Goal: Task Accomplishment & Management: Use online tool/utility

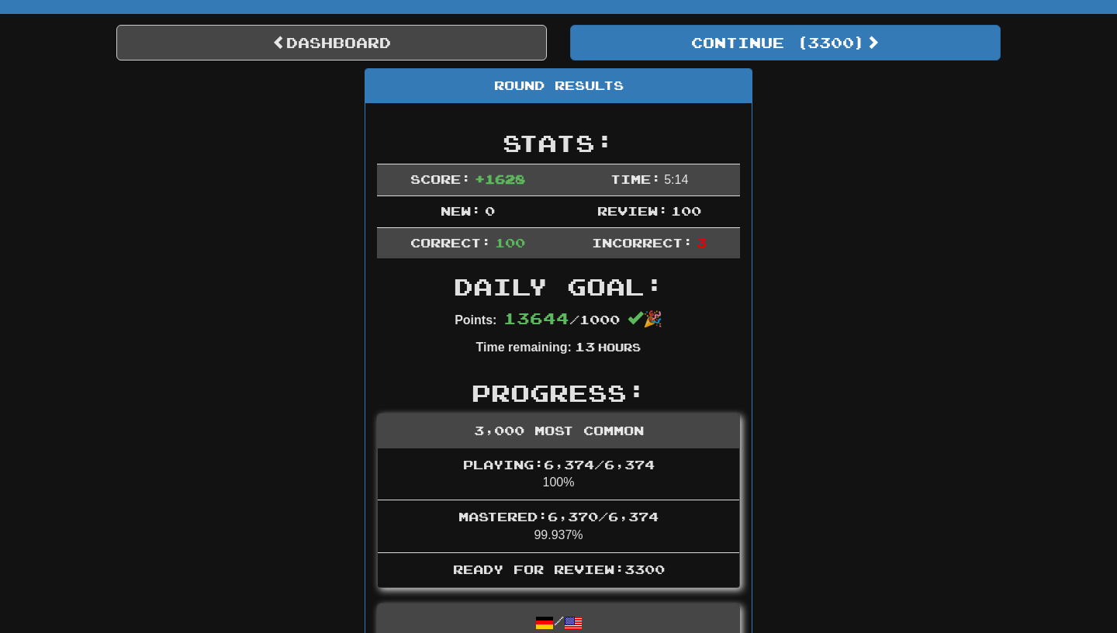
scroll to position [116, 0]
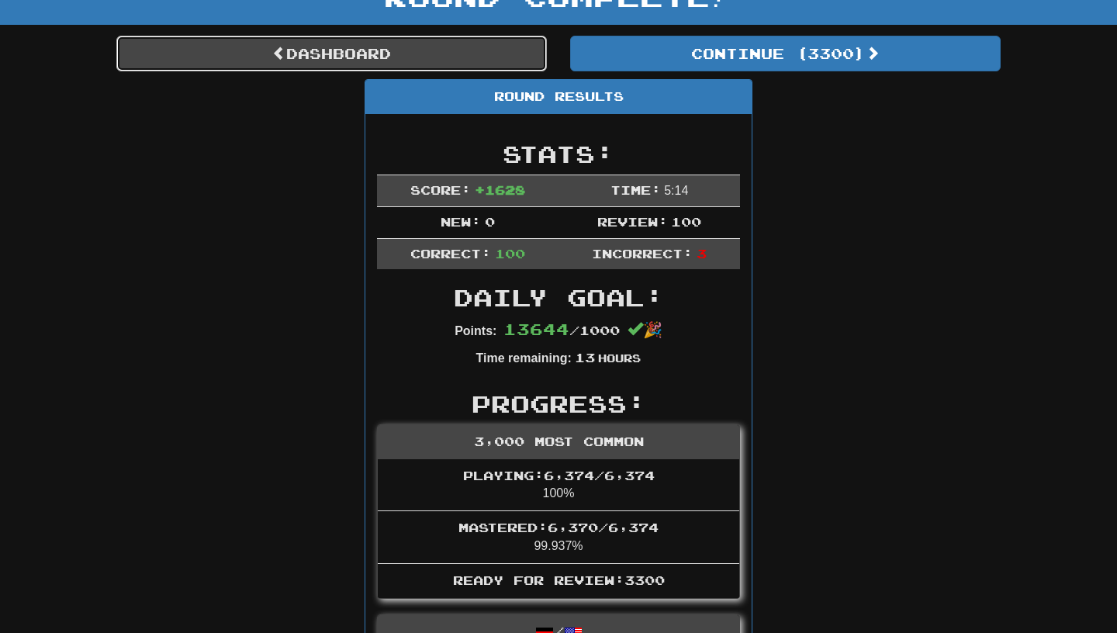
click at [441, 65] on link "Dashboard" at bounding box center [331, 54] width 430 height 36
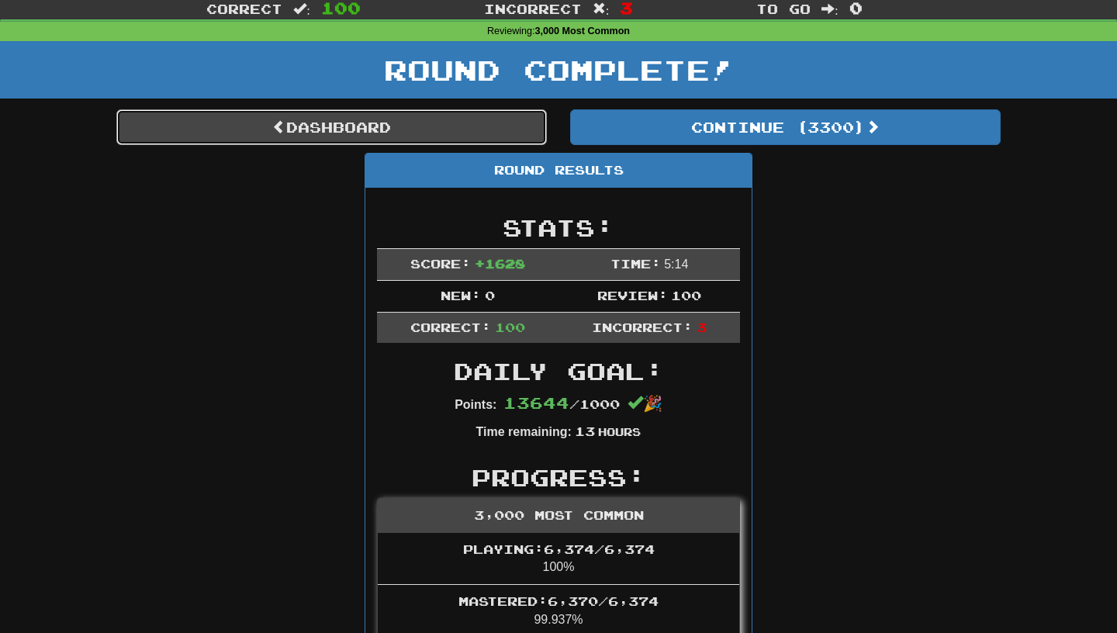
scroll to position [0, 0]
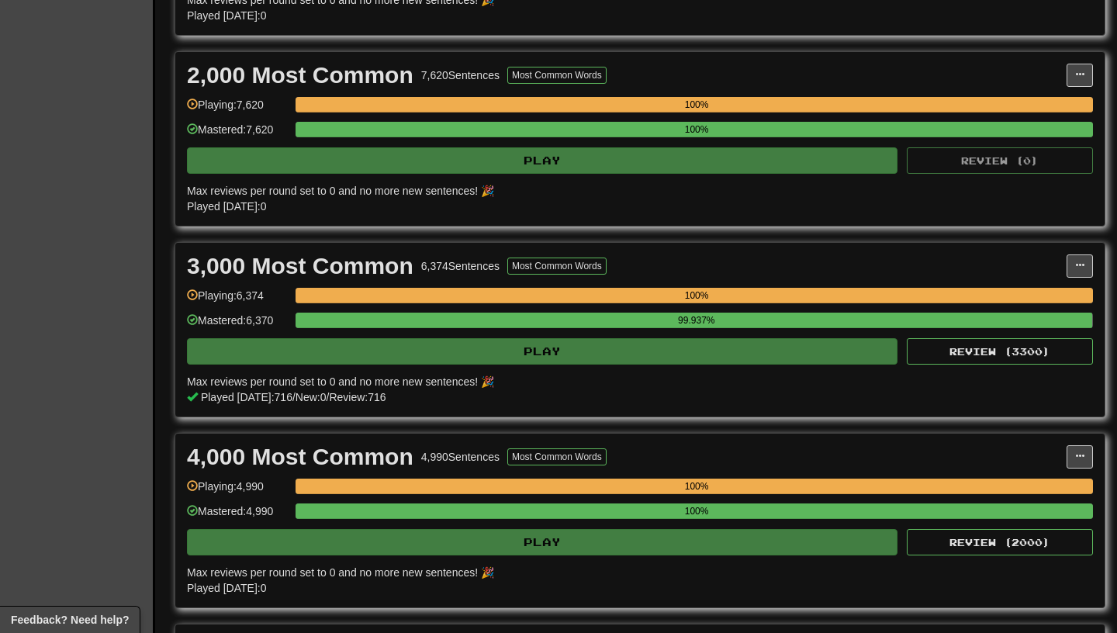
scroll to position [525, 0]
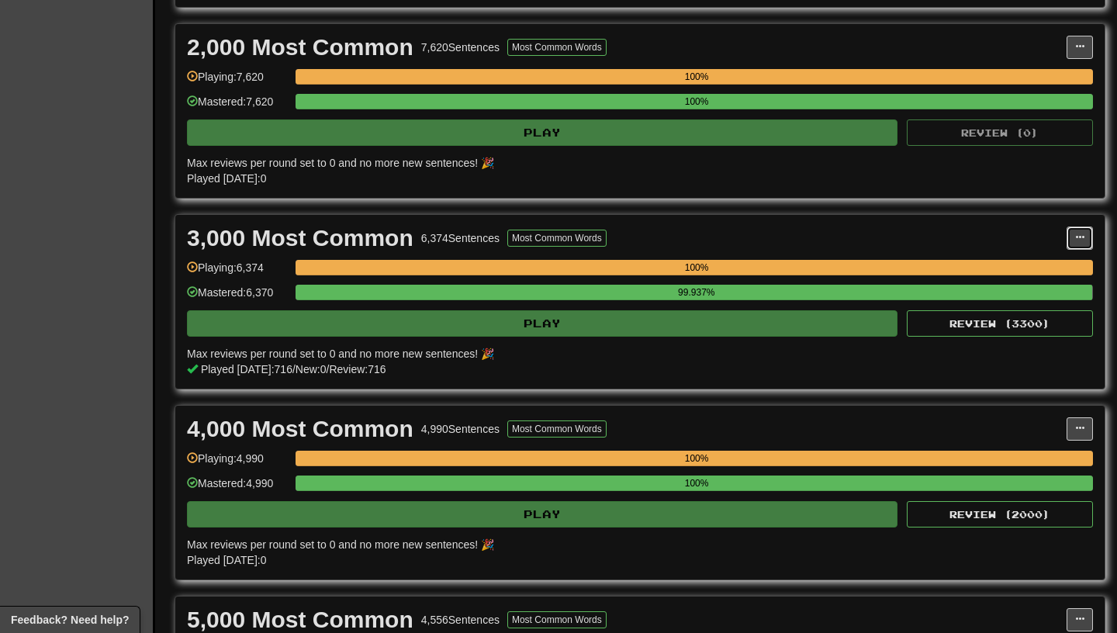
click at [1084, 233] on span at bounding box center [1079, 237] width 9 height 9
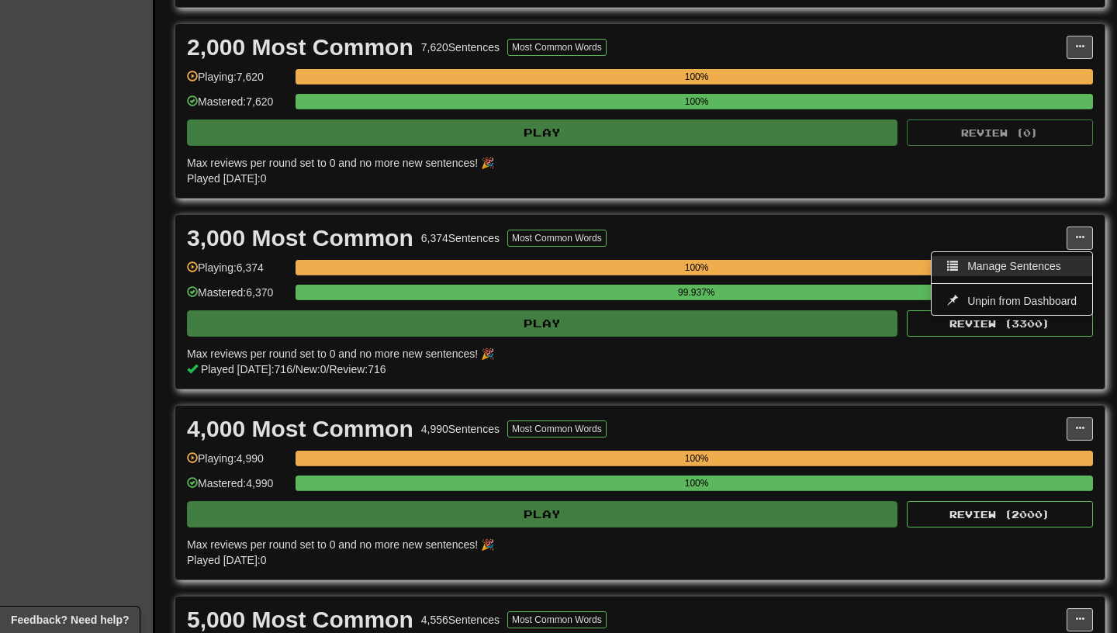
click at [1028, 271] on span "Manage Sentences" at bounding box center [1014, 266] width 94 height 12
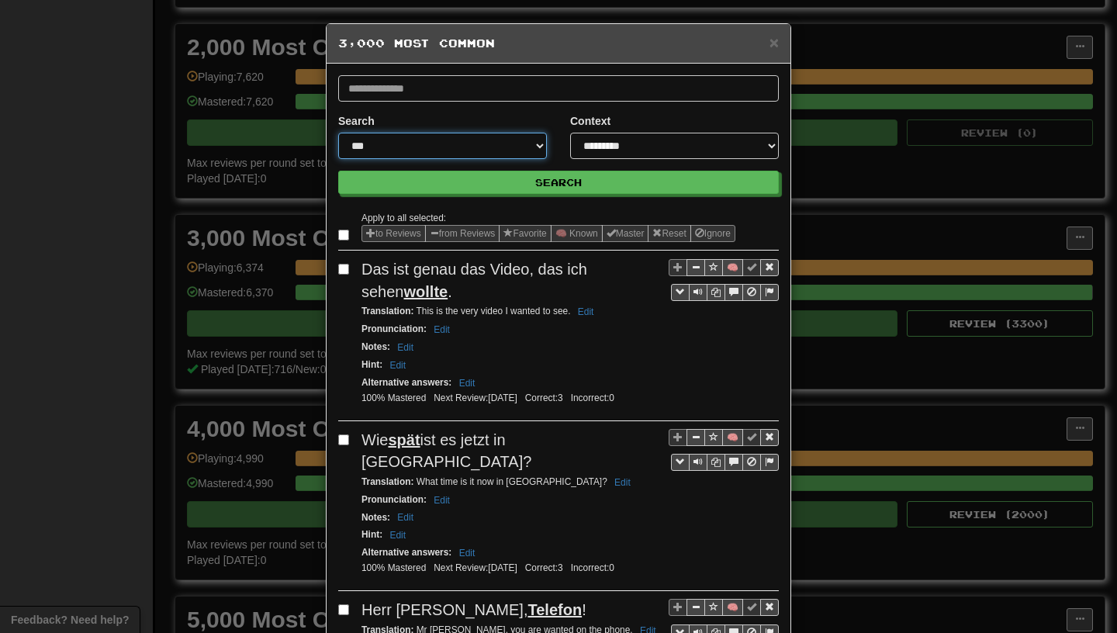
select select "**********"
click option "**********" at bounding box center [0, 0] width 0 height 0
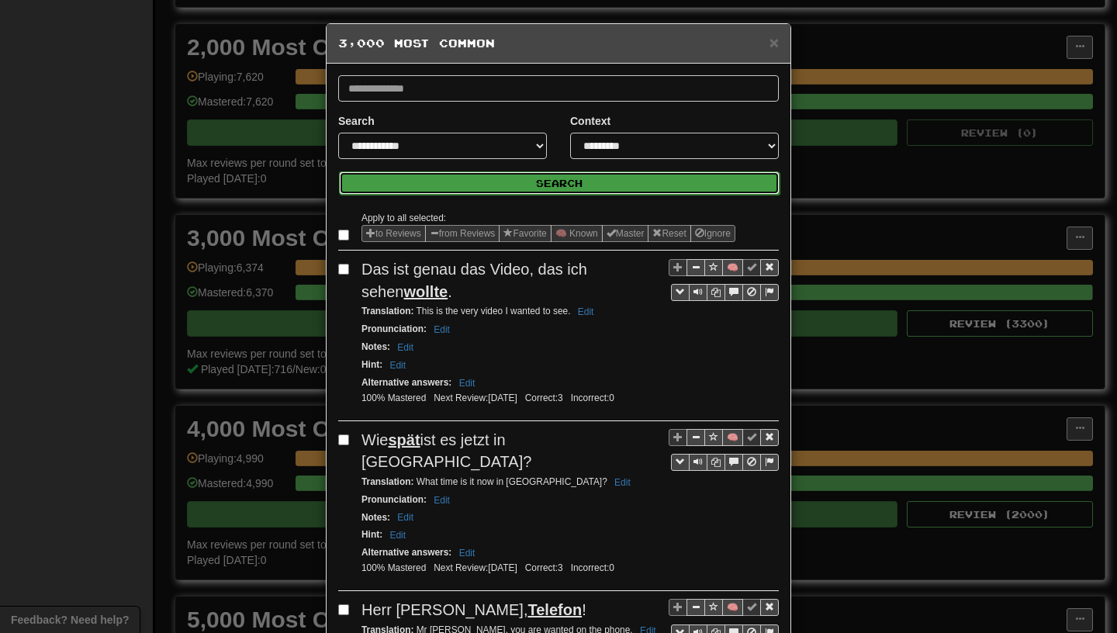
click at [519, 188] on button "Search" at bounding box center [559, 182] width 441 height 23
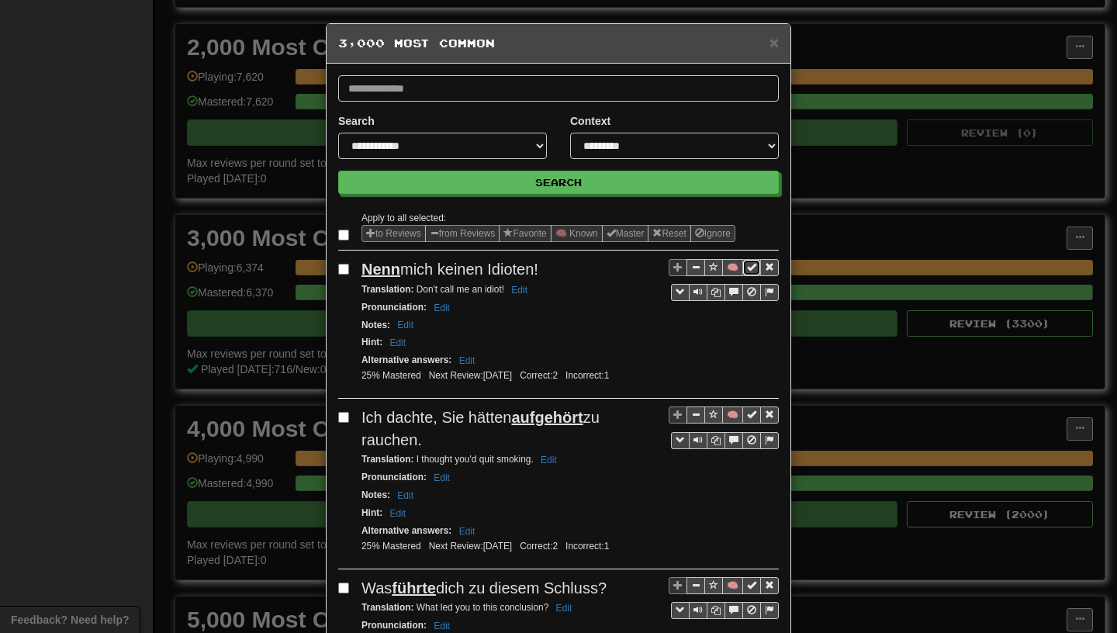
click at [755, 271] on span "Sentence controls" at bounding box center [751, 266] width 9 height 9
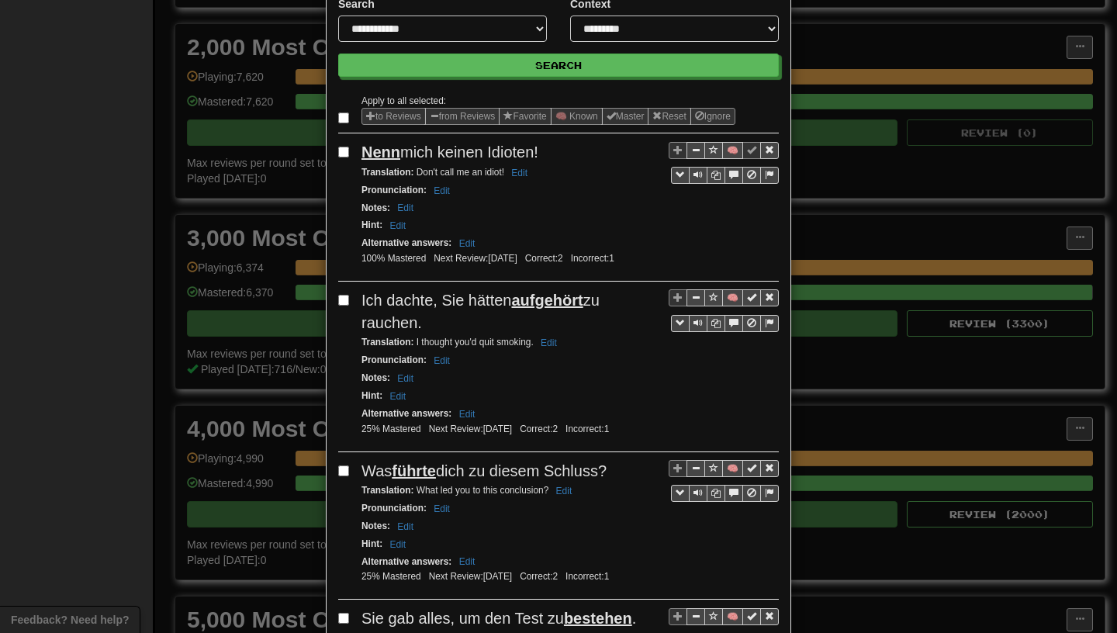
scroll to position [129, 0]
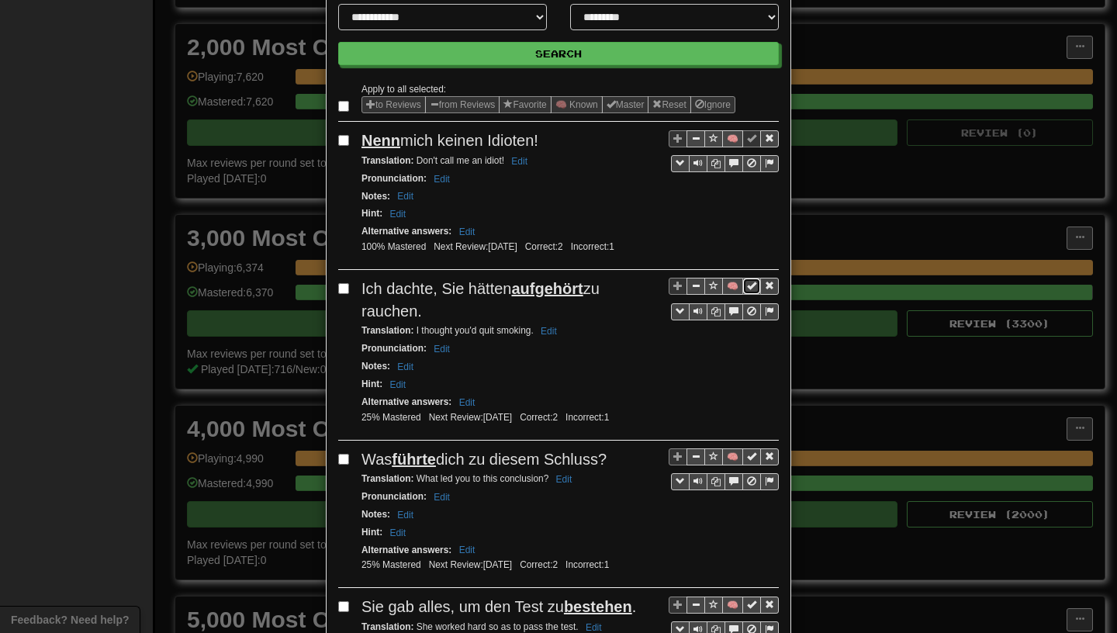
click at [754, 289] on span "Sentence controls" at bounding box center [751, 285] width 9 height 9
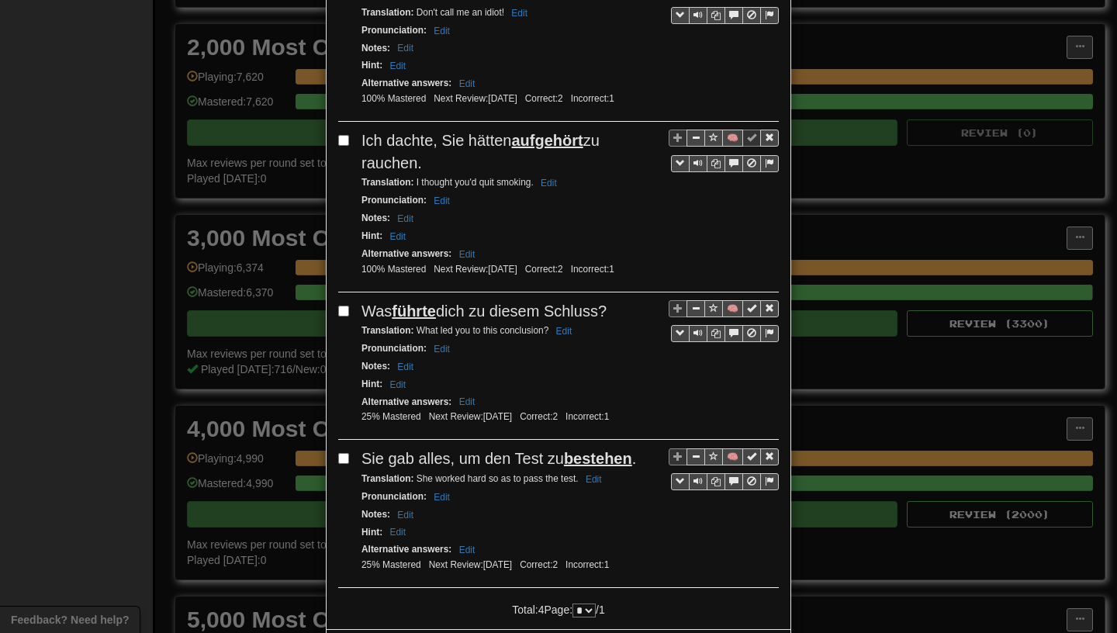
scroll to position [290, 0]
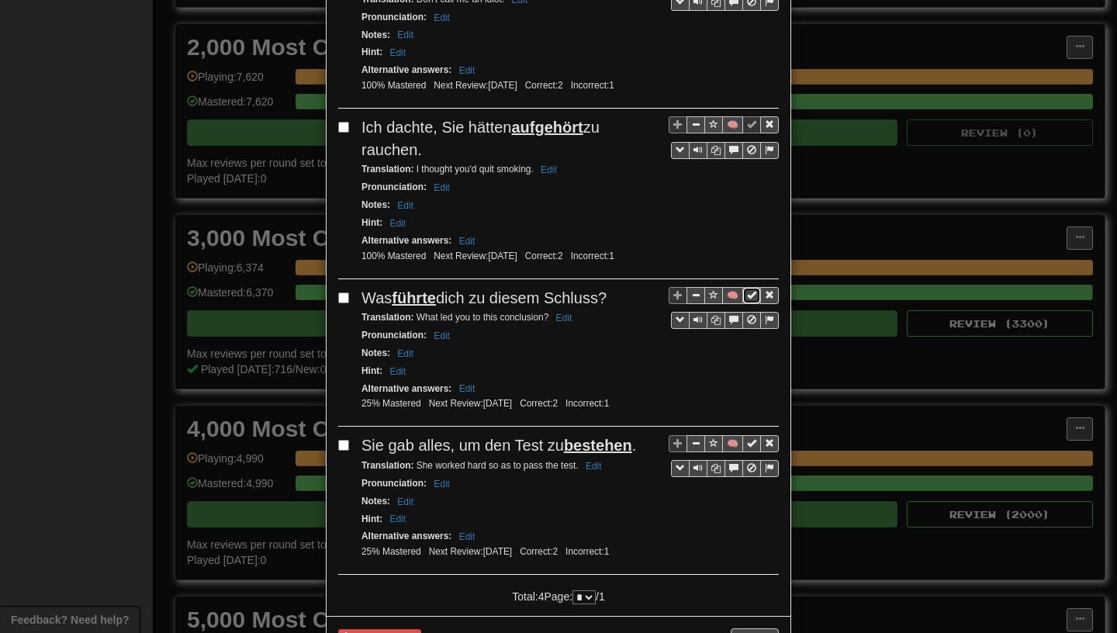
click at [755, 299] on span "Sentence controls" at bounding box center [751, 294] width 9 height 9
click at [748, 445] on span "Sentence controls" at bounding box center [751, 442] width 9 height 9
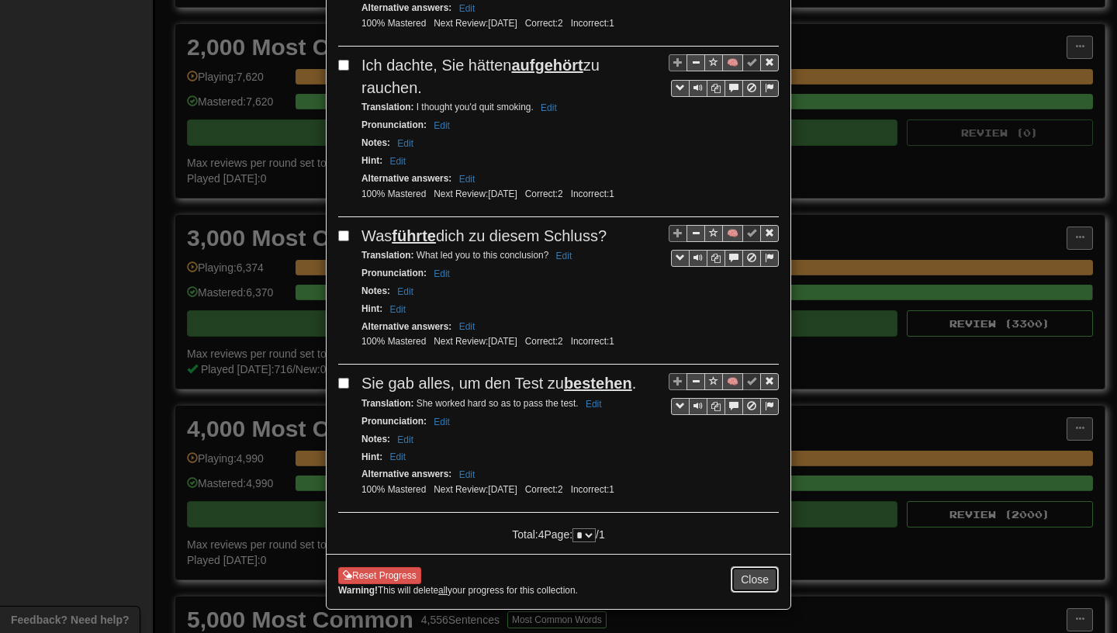
click at [758, 581] on button "Close" at bounding box center [755, 579] width 48 height 26
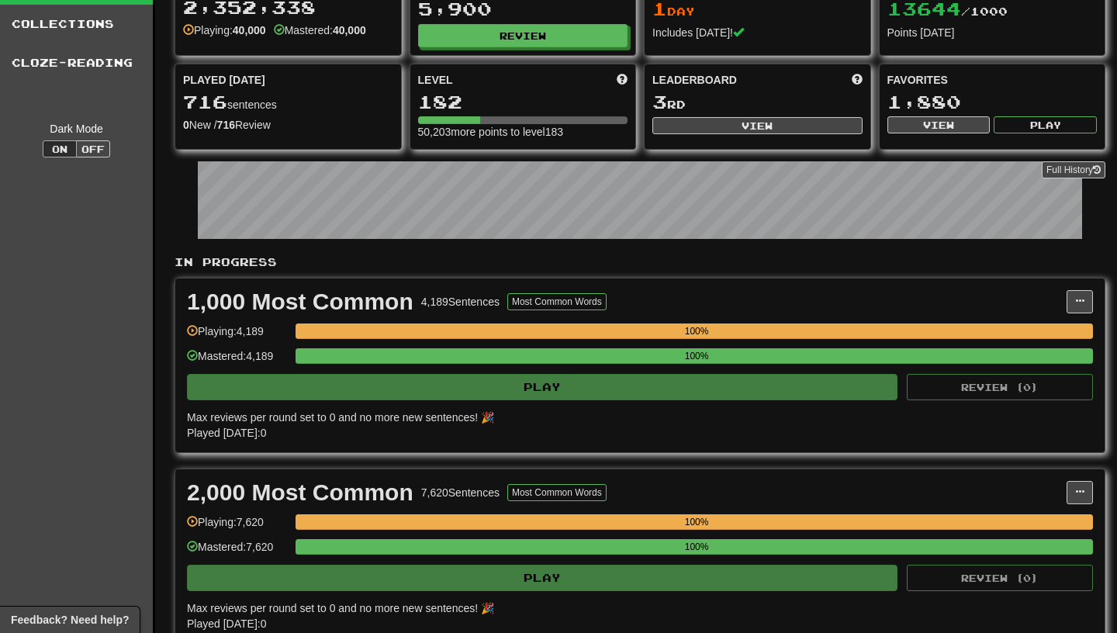
scroll to position [0, 0]
